Goal: Information Seeking & Learning: Learn about a topic

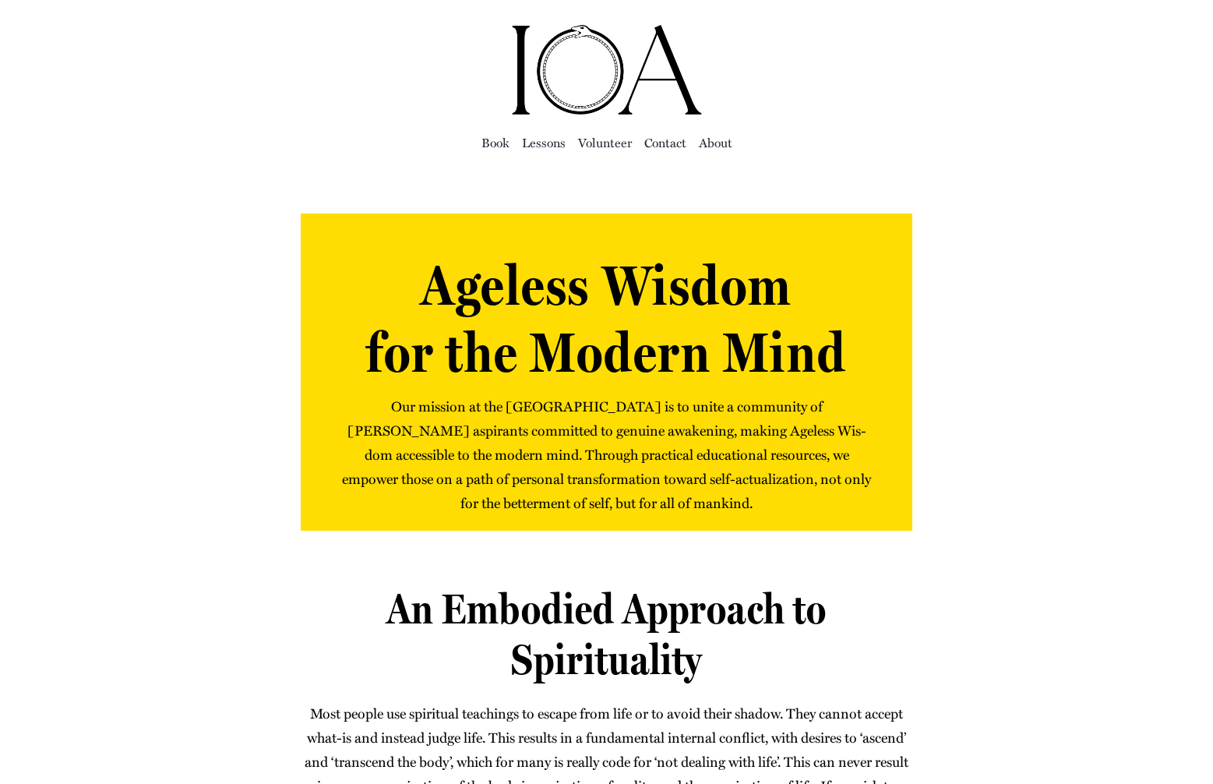
click at [1059, 459] on div "Ageless Wisdom for the Modern Mind Our mis­sion at the Insti­tute of Awak­en­in…" at bounding box center [607, 379] width 972 height 333
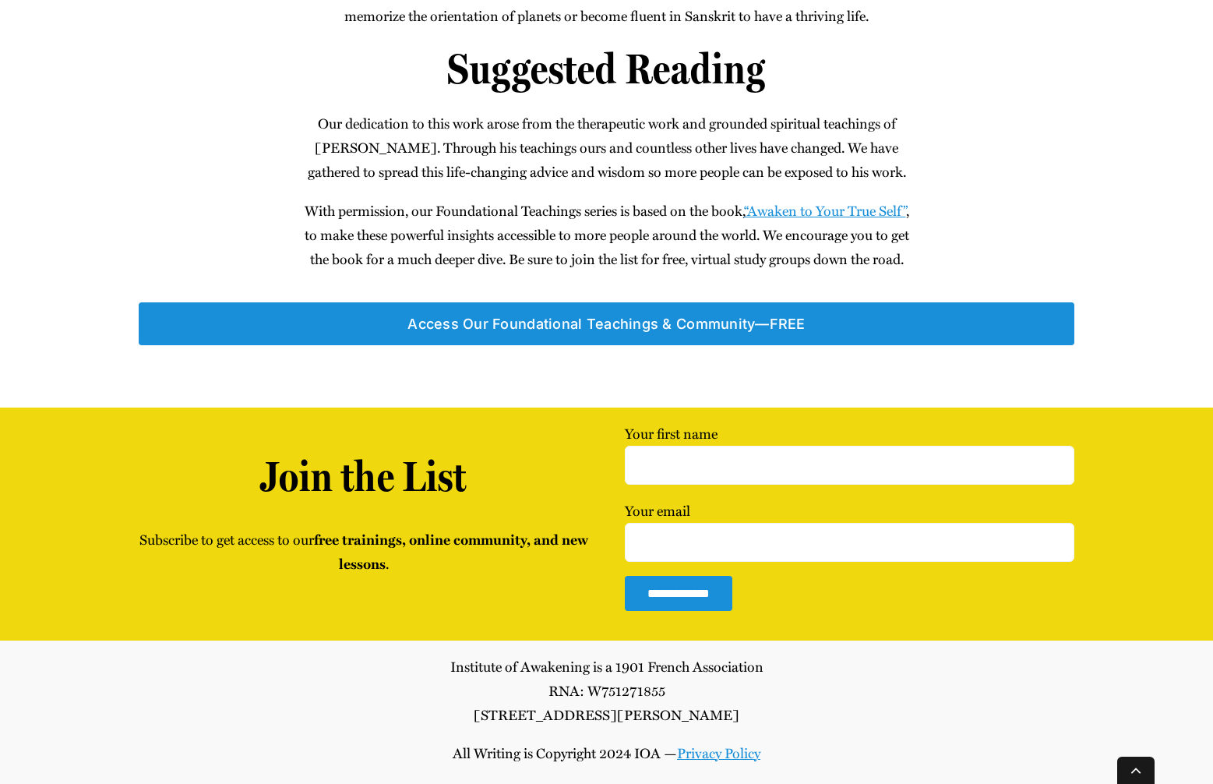
scroll to position [1250, 0]
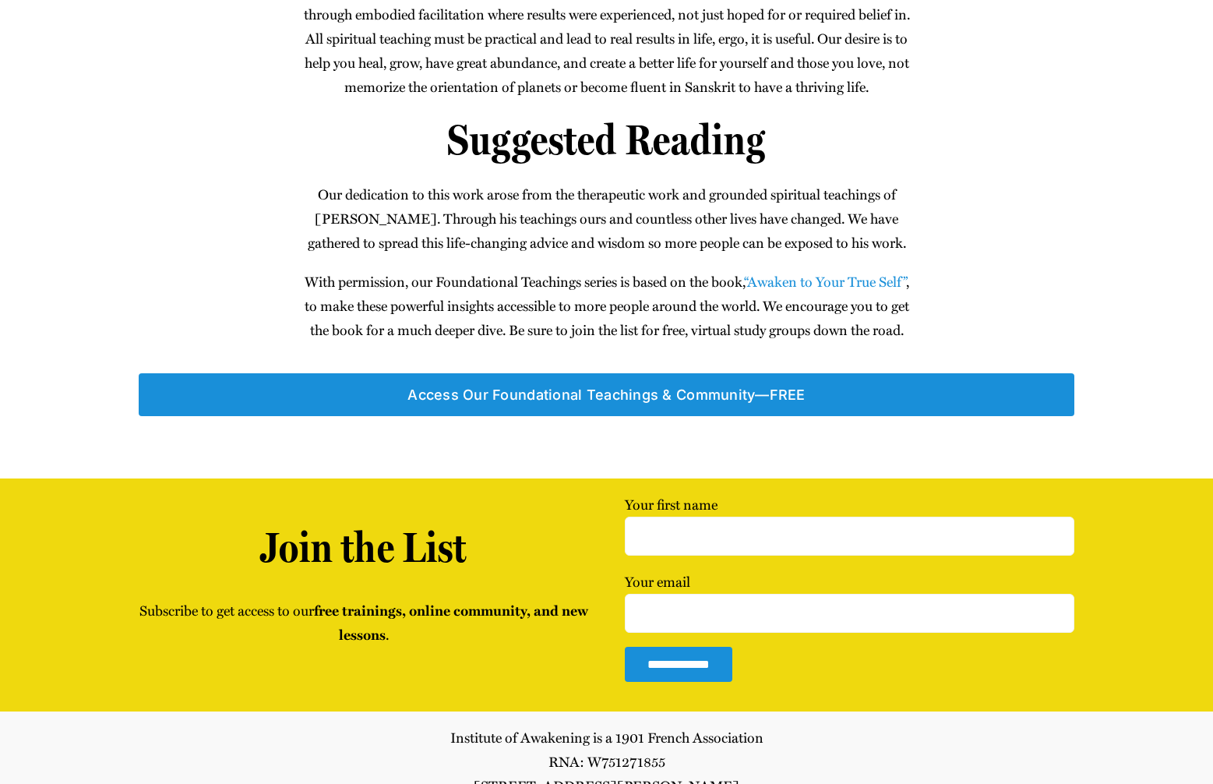
click at [846, 291] on link "“Awak­en to Your True Self”" at bounding box center [825, 281] width 162 height 20
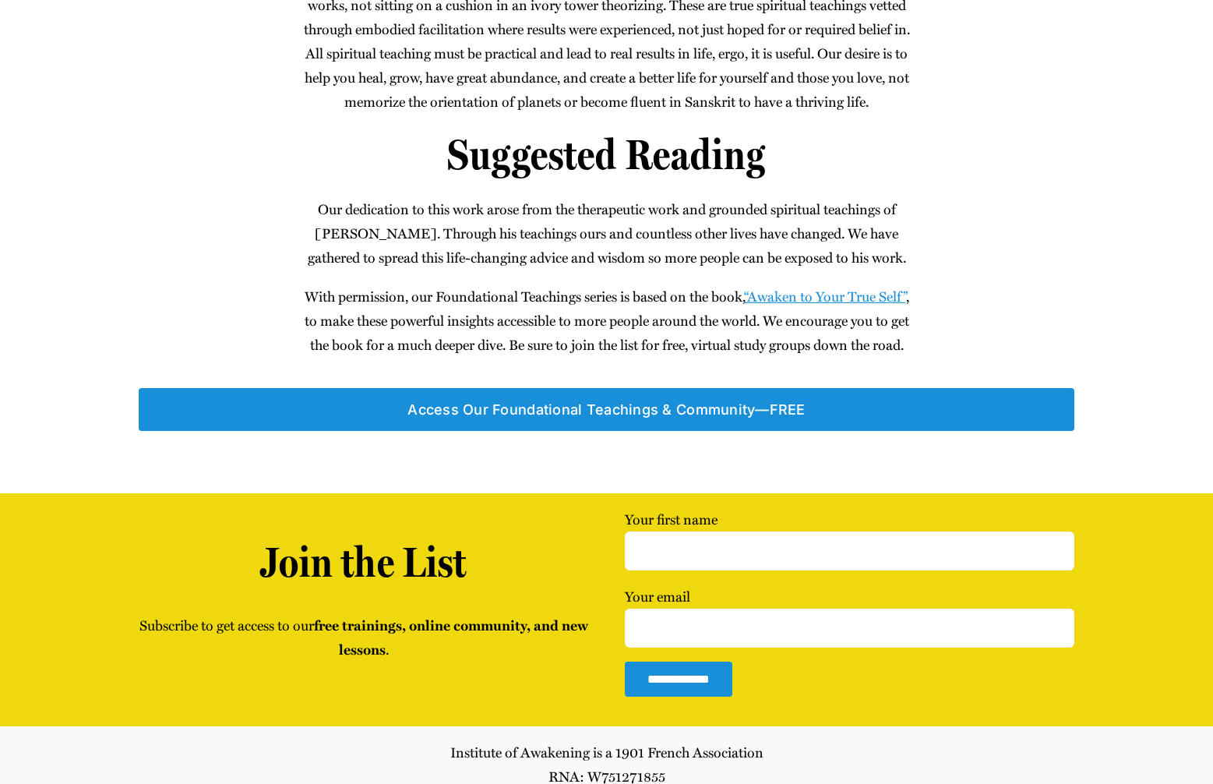
click at [698, 270] on p "Our ded­i­ca­tion to this work arose from the ther­a­peu­tic work and ground­ed…" at bounding box center [606, 233] width 611 height 72
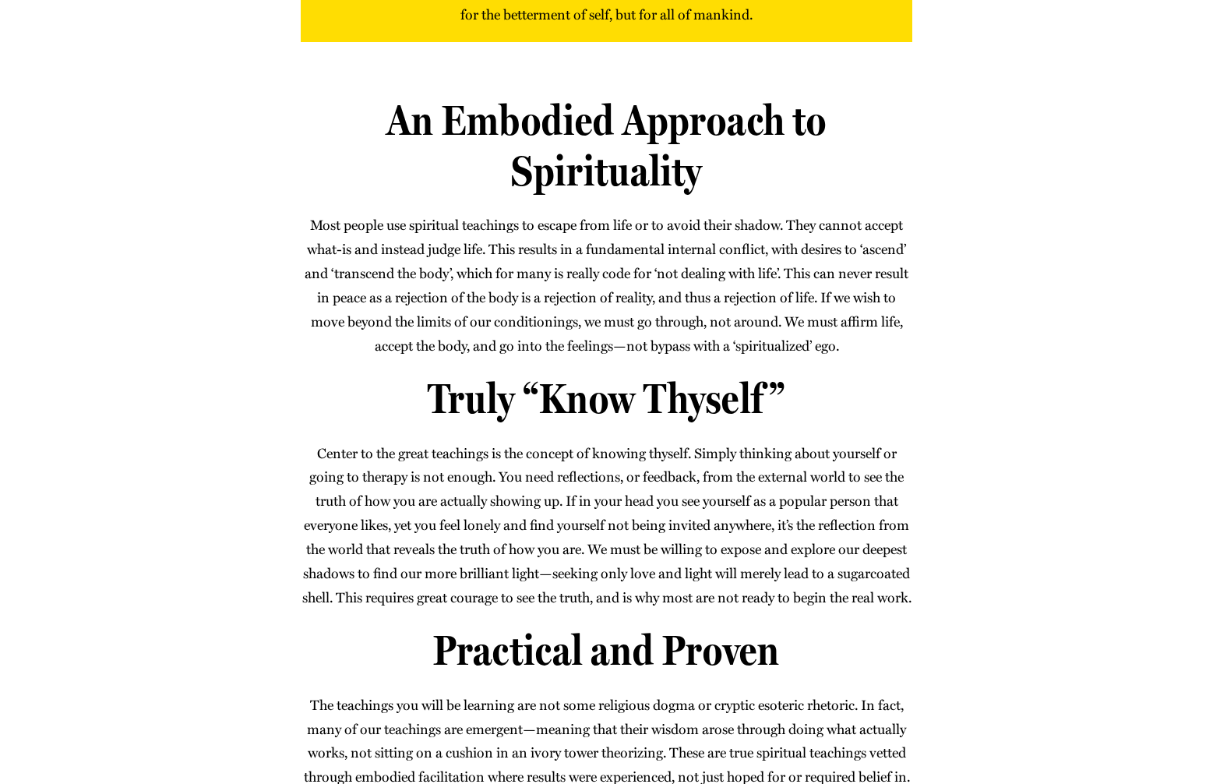
scroll to position [0, 0]
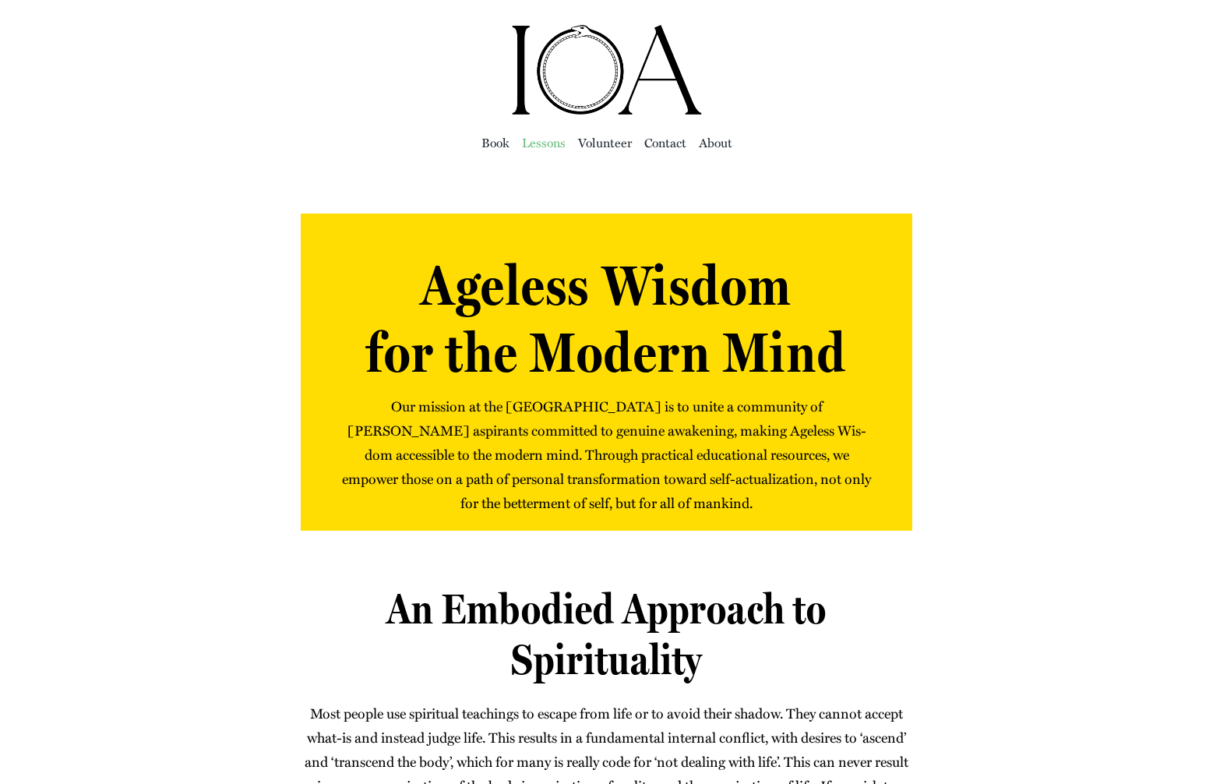
click at [537, 142] on span "Lessons" at bounding box center [544, 143] width 44 height 22
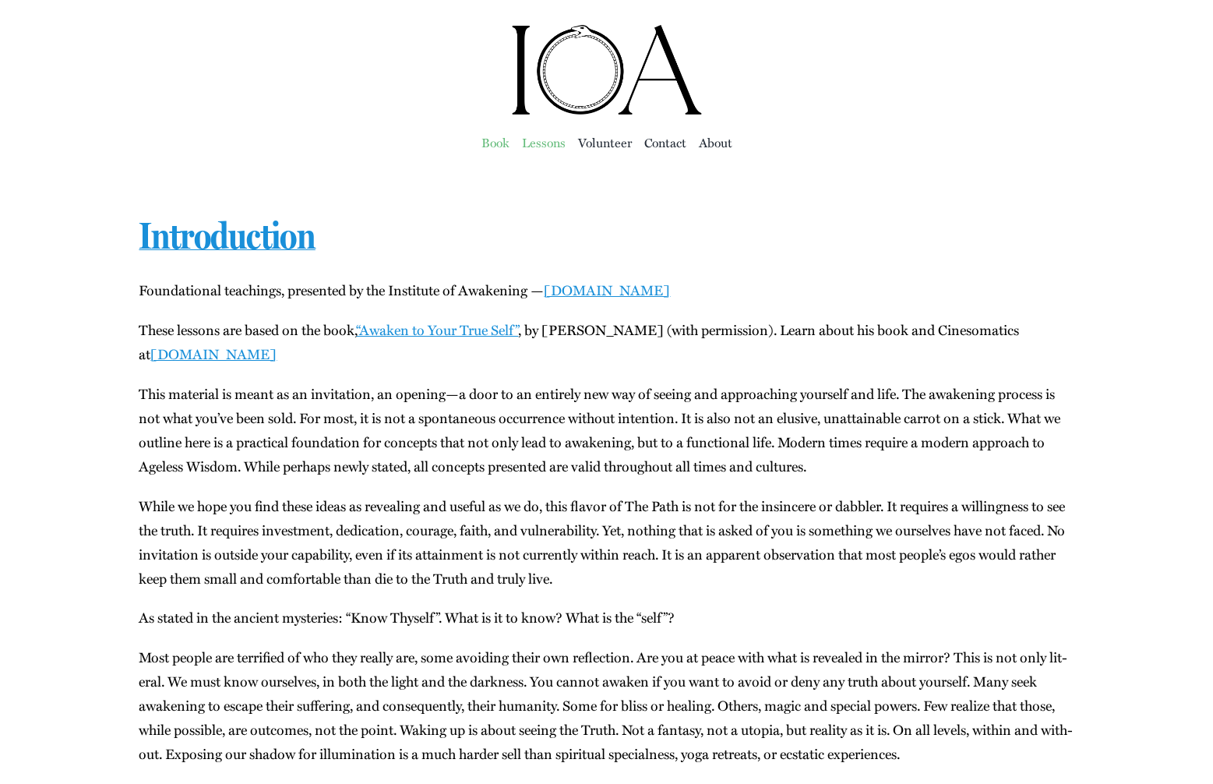
click at [490, 146] on span "Book" at bounding box center [495, 143] width 28 height 22
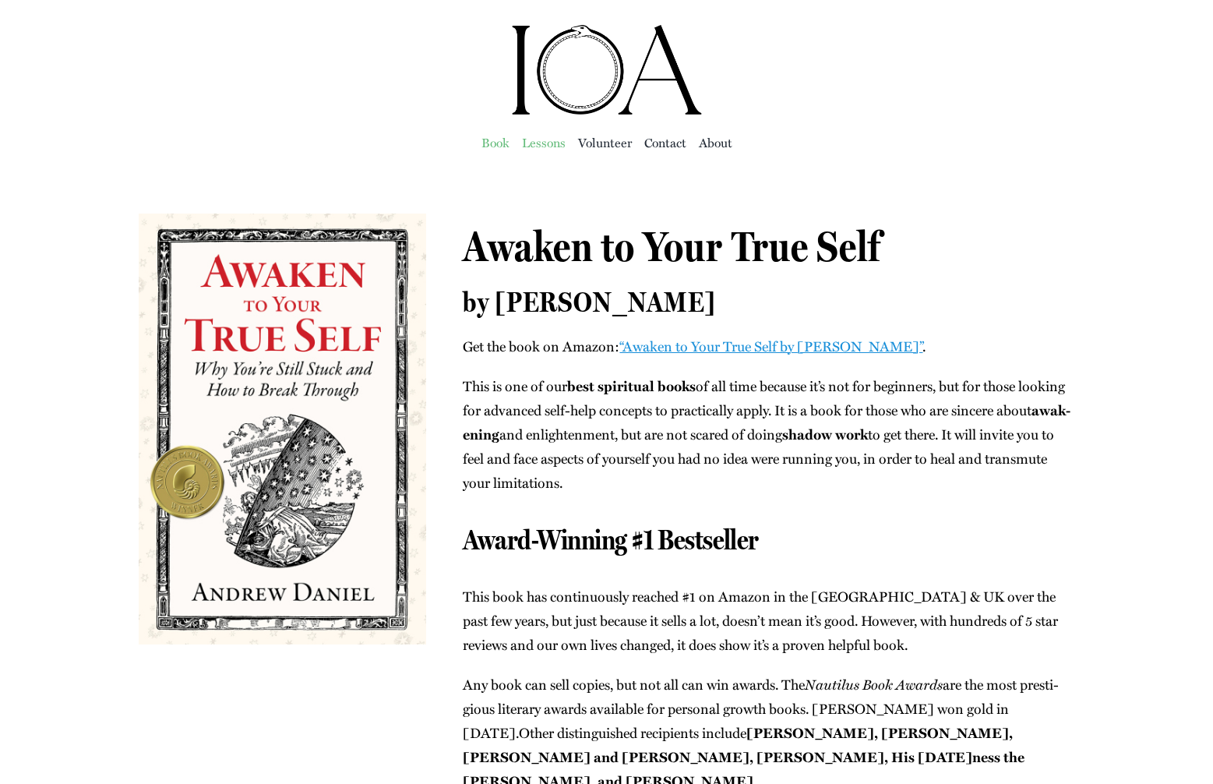
click at [552, 143] on span "Lessons" at bounding box center [544, 143] width 44 height 22
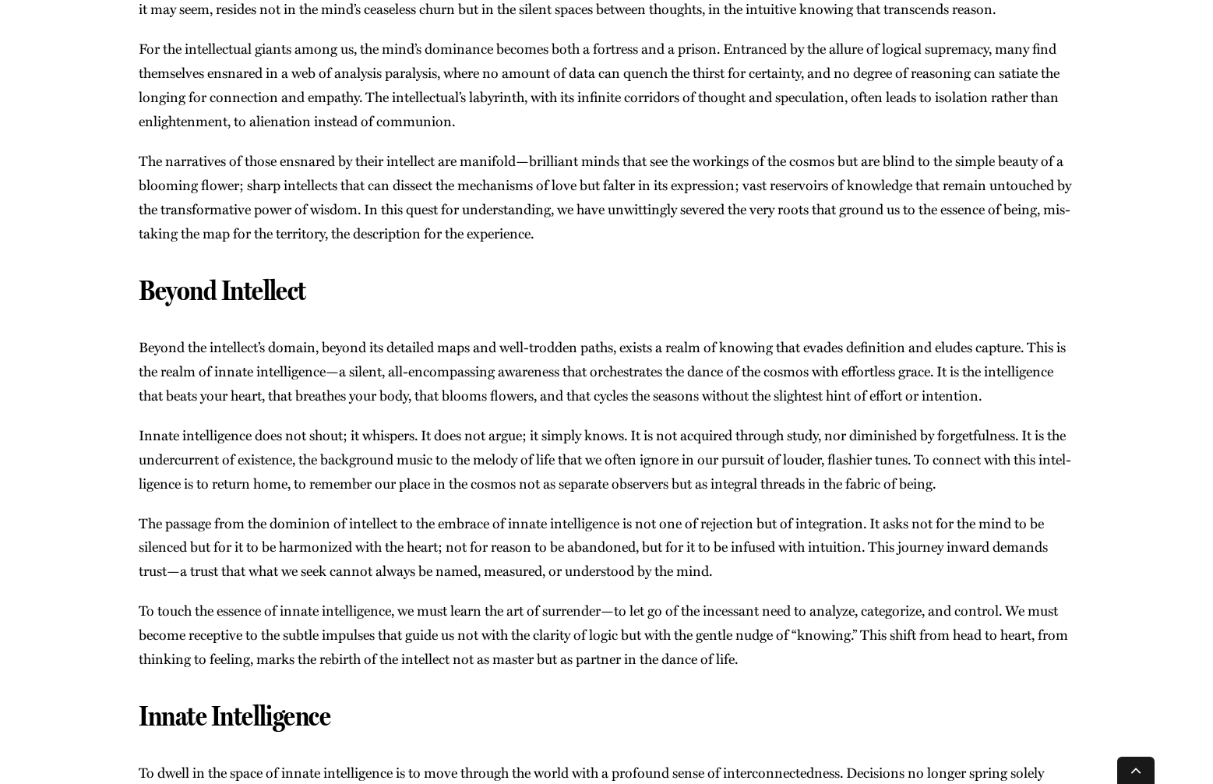
scroll to position [6161, 0]
